Goal: Find specific page/section: Find specific page/section

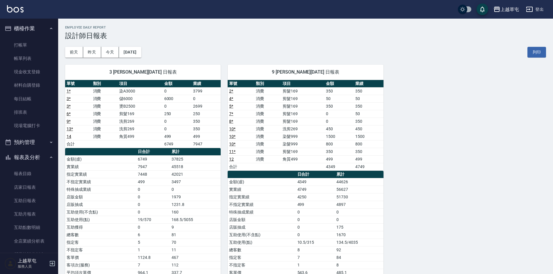
scroll to position [87, 0]
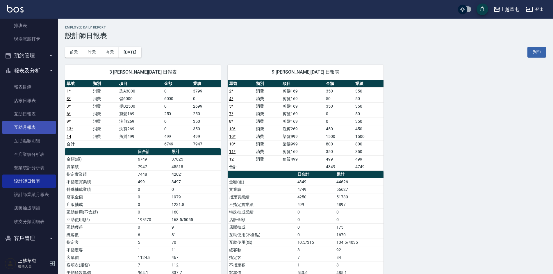
click at [35, 125] on link "互助月報表" at bounding box center [28, 127] width 53 height 13
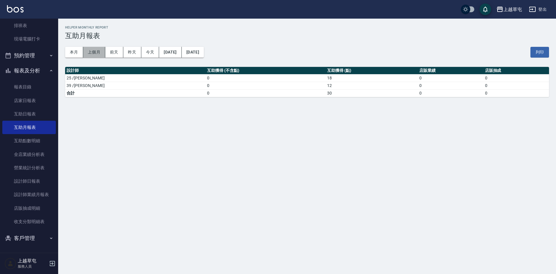
click at [89, 52] on button "上個月" at bounding box center [94, 52] width 22 height 11
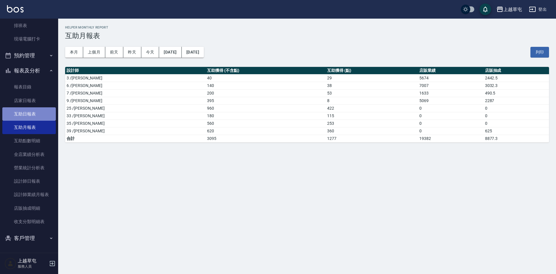
click at [37, 115] on link "互助日報表" at bounding box center [28, 113] width 53 height 13
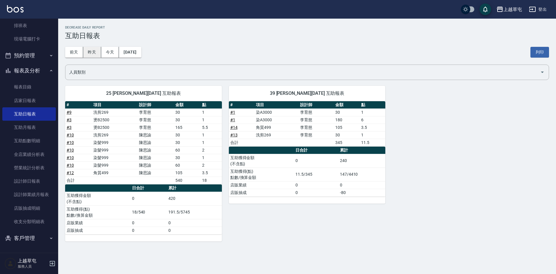
click at [96, 51] on button "昨天" at bounding box center [92, 52] width 18 height 11
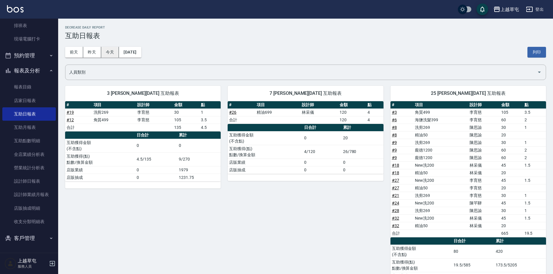
click at [103, 55] on button "今天" at bounding box center [110, 52] width 18 height 11
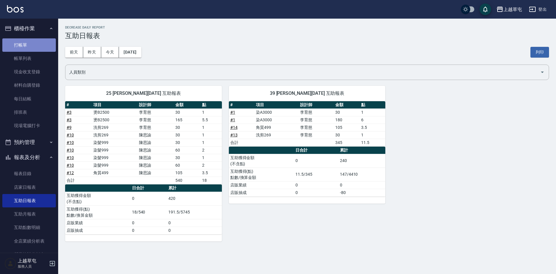
click at [38, 38] on link "打帳單" at bounding box center [28, 44] width 53 height 13
